Goal: Task Accomplishment & Management: Complete application form

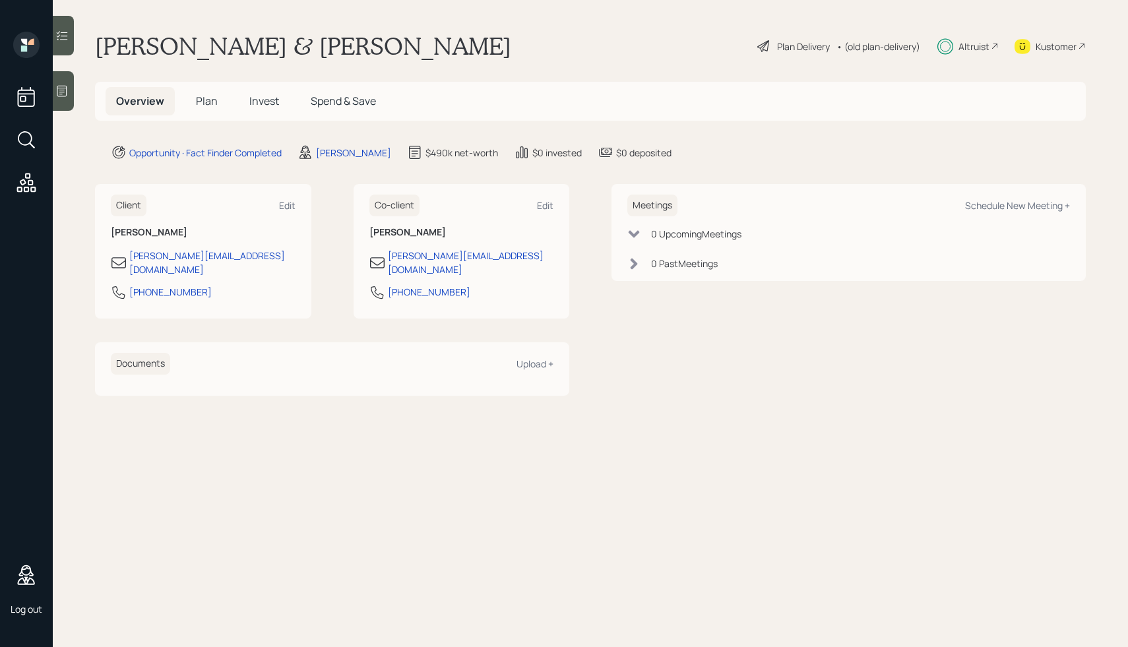
click at [790, 51] on div "Plan Delivery" at bounding box center [803, 47] width 53 height 14
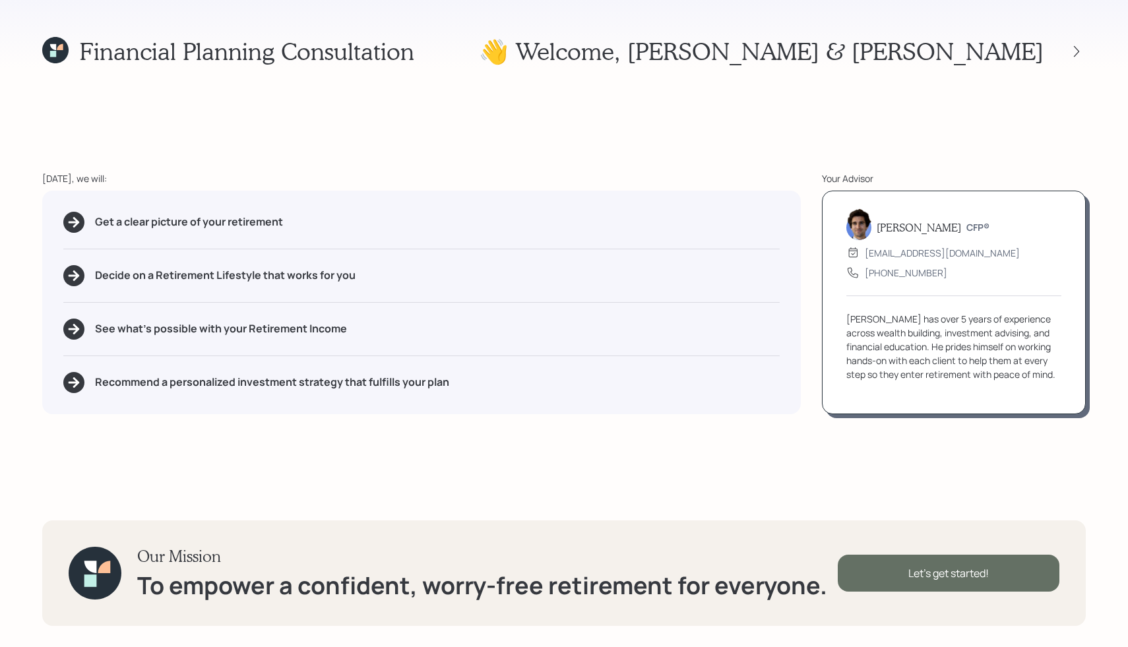
click at [901, 577] on div "Let's get started!" at bounding box center [949, 573] width 222 height 37
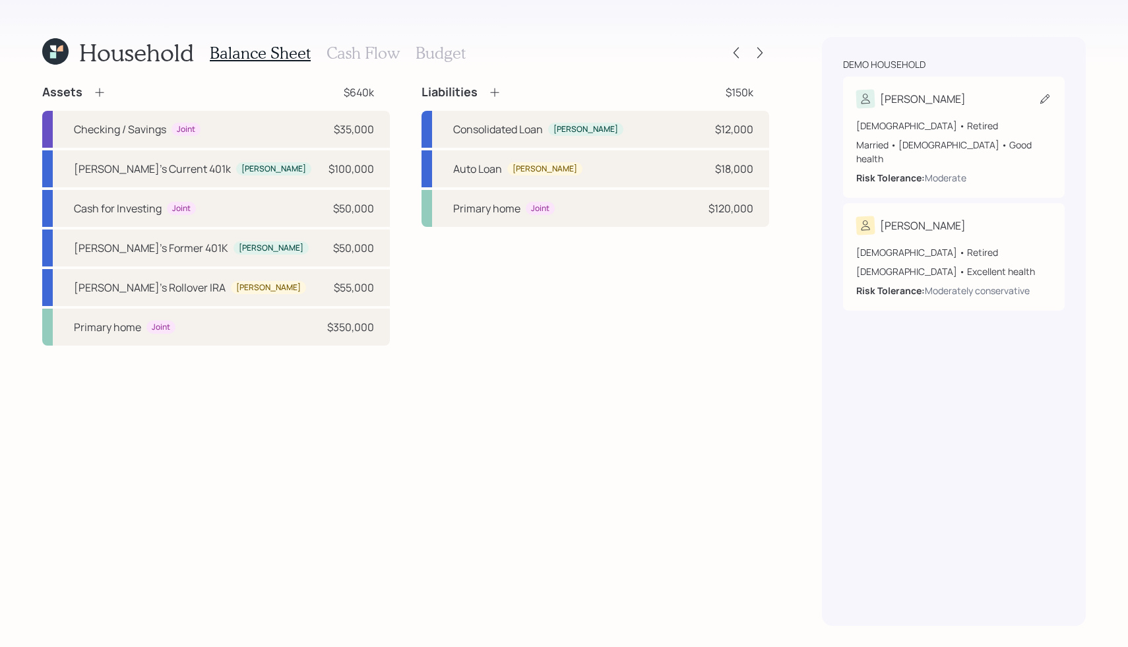
click at [854, 131] on div "[PERSON_NAME] [DEMOGRAPHIC_DATA] • Retired Married • [DEMOGRAPHIC_DATA] • Good …" at bounding box center [954, 137] width 222 height 121
select select "5"
select select "good"
click at [915, 135] on div "[DEMOGRAPHIC_DATA] • Retired Married • [DEMOGRAPHIC_DATA] • Good health Risk To…" at bounding box center [953, 152] width 195 height 66
select select "5"
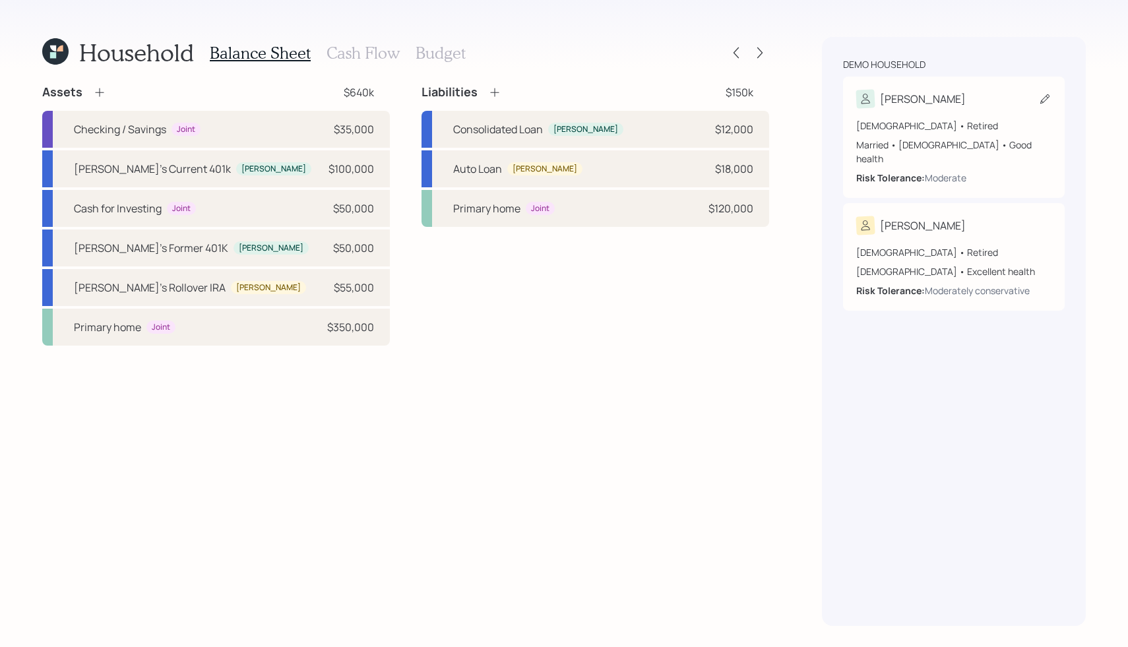
select select "good"
click at [759, 49] on icon at bounding box center [760, 52] width 13 height 13
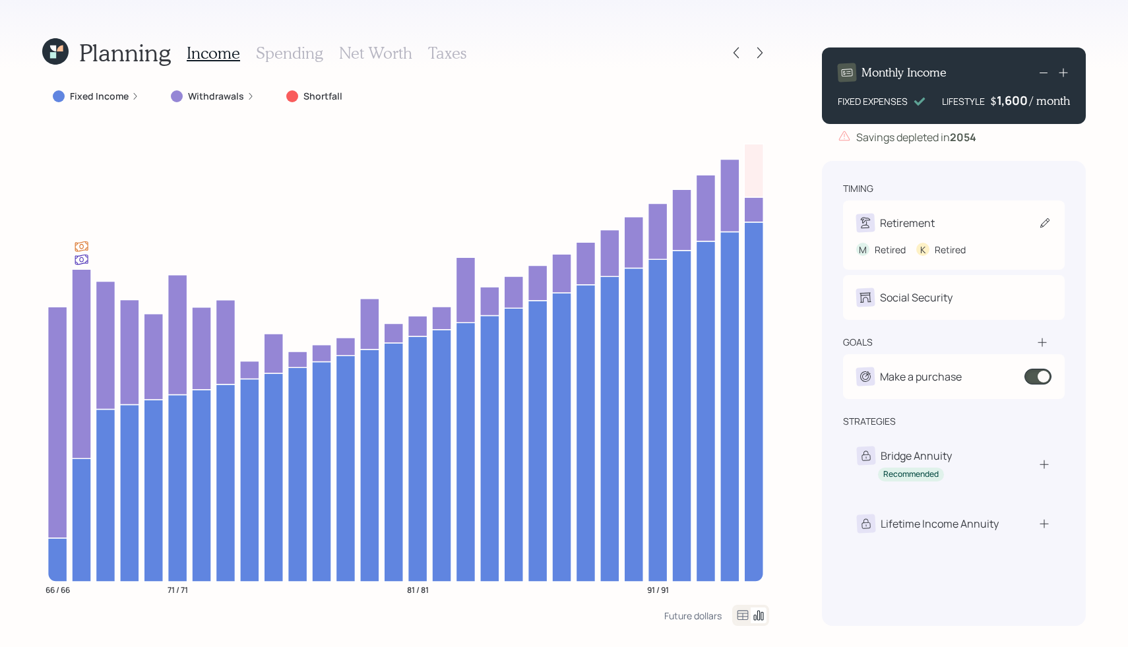
click at [915, 232] on div "M Retired K Retired" at bounding box center [953, 244] width 195 height 24
select select "5"
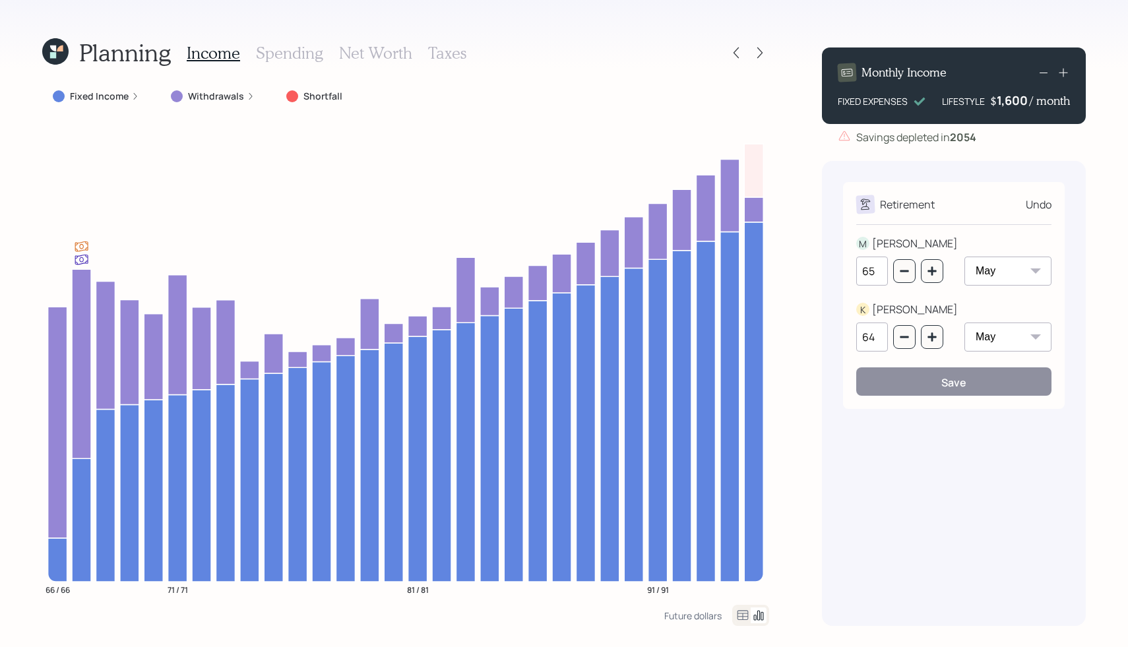
click at [1045, 208] on div "Undo" at bounding box center [1039, 205] width 26 height 16
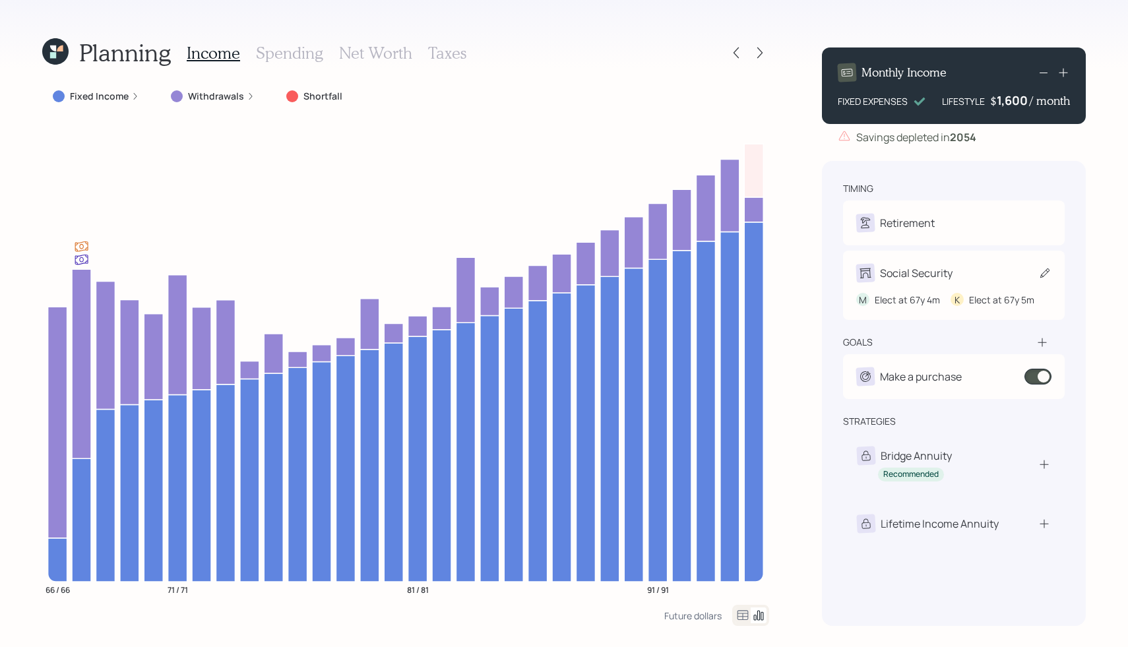
click at [895, 272] on div "Social Security" at bounding box center [916, 273] width 73 height 16
select select "4"
select select "5"
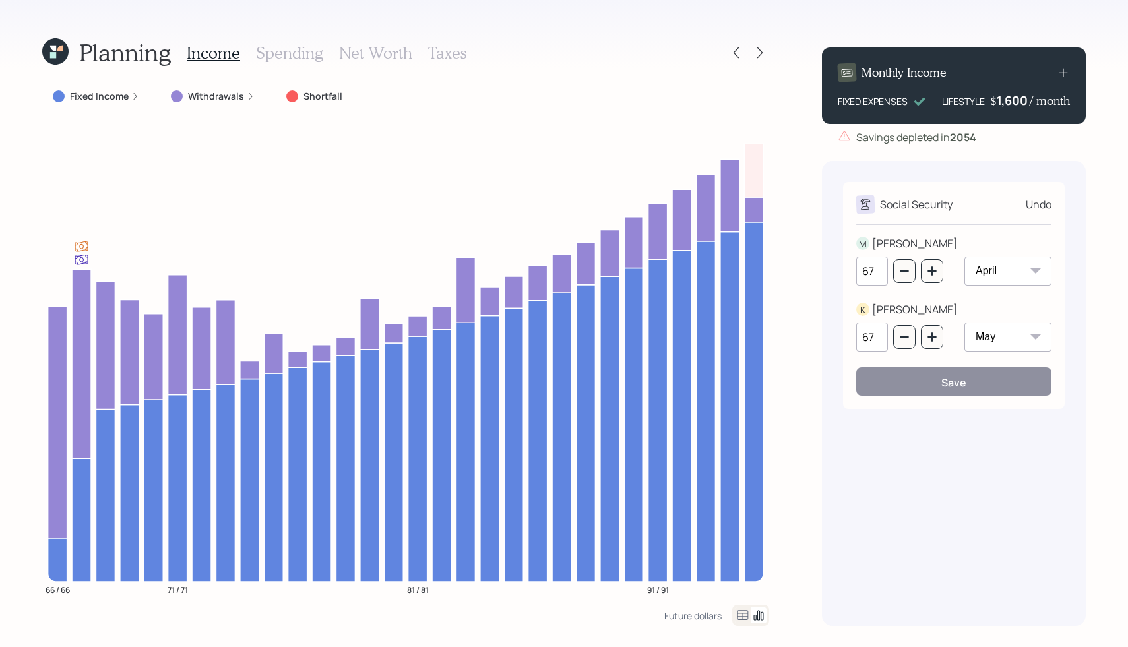
click at [783, 101] on div "Planning Income Spending Net Worth Taxes Fixed Income Withdrawals Shortfall 66 …" at bounding box center [564, 323] width 1128 height 647
